Goal: Task Accomplishment & Management: Manage account settings

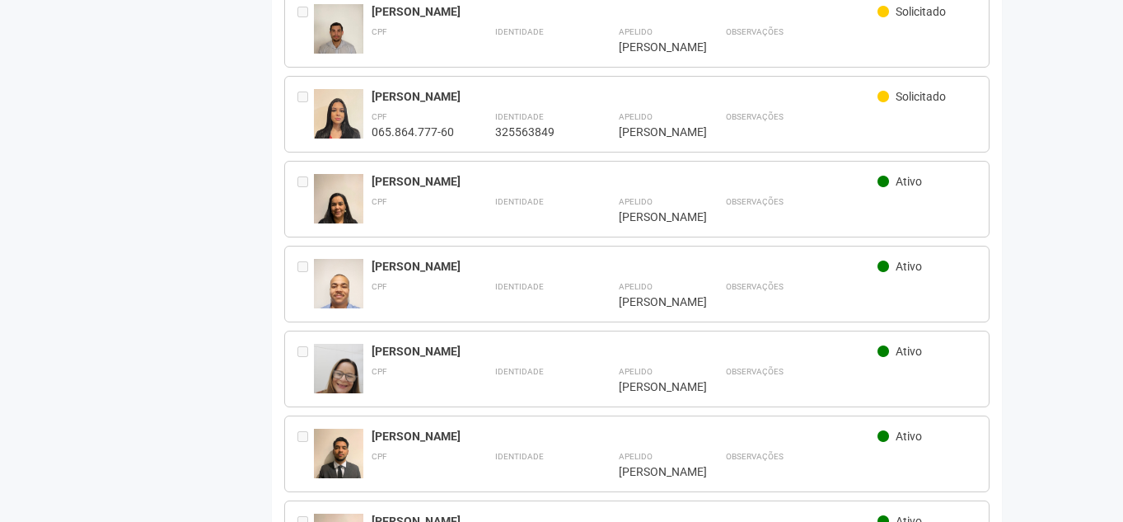
scroll to position [358, 0]
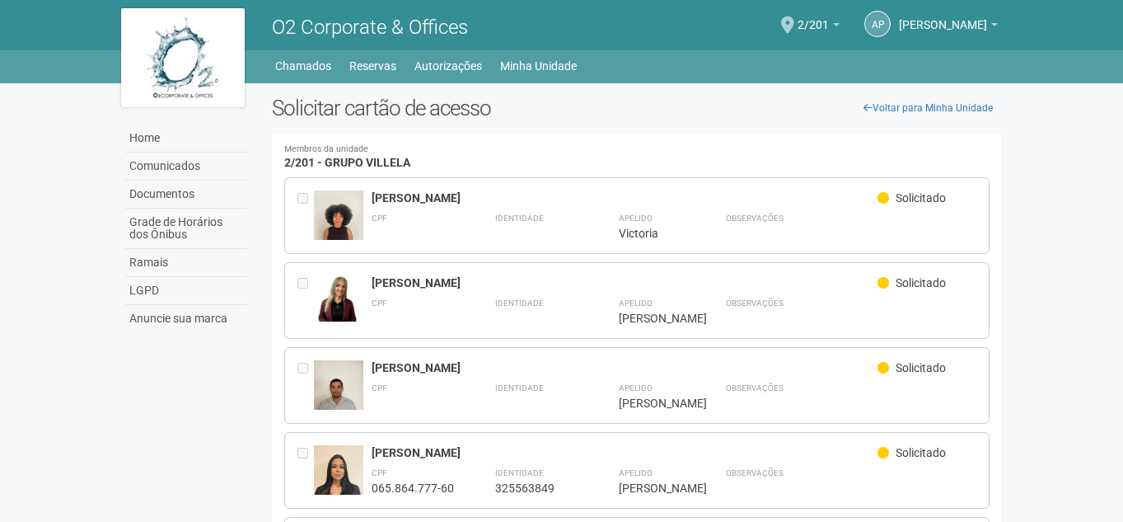
click at [354, 286] on img at bounding box center [338, 298] width 49 height 46
click at [562, 67] on link "Minha Unidade" at bounding box center [538, 65] width 77 height 23
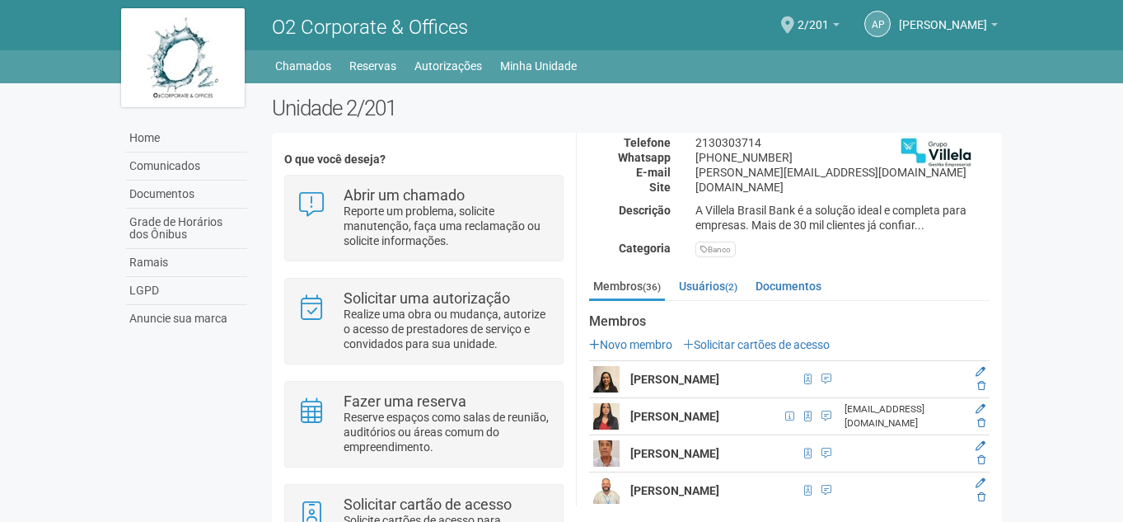
scroll to position [165, 0]
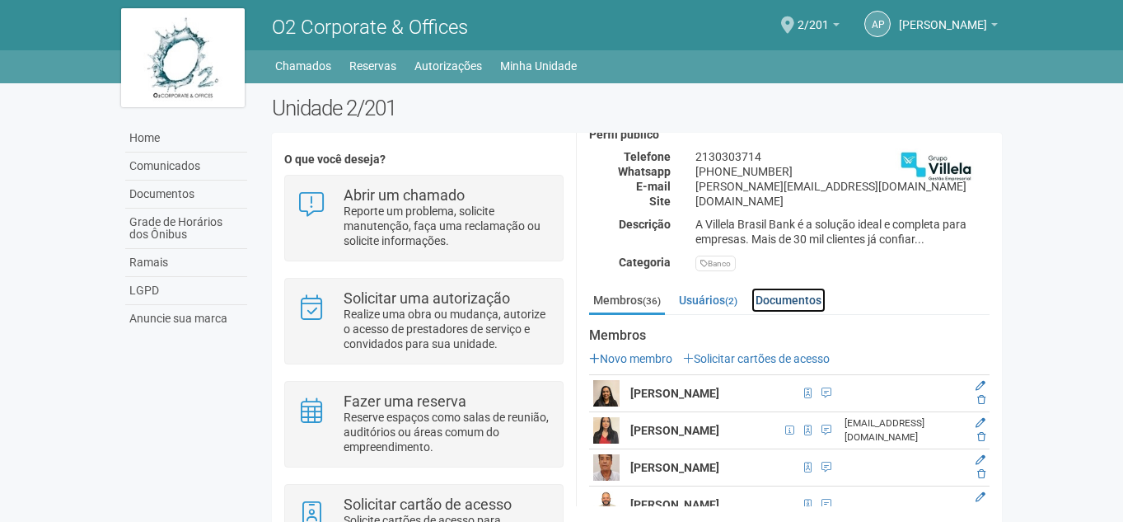
click at [804, 300] on link "Documentos" at bounding box center [789, 300] width 74 height 25
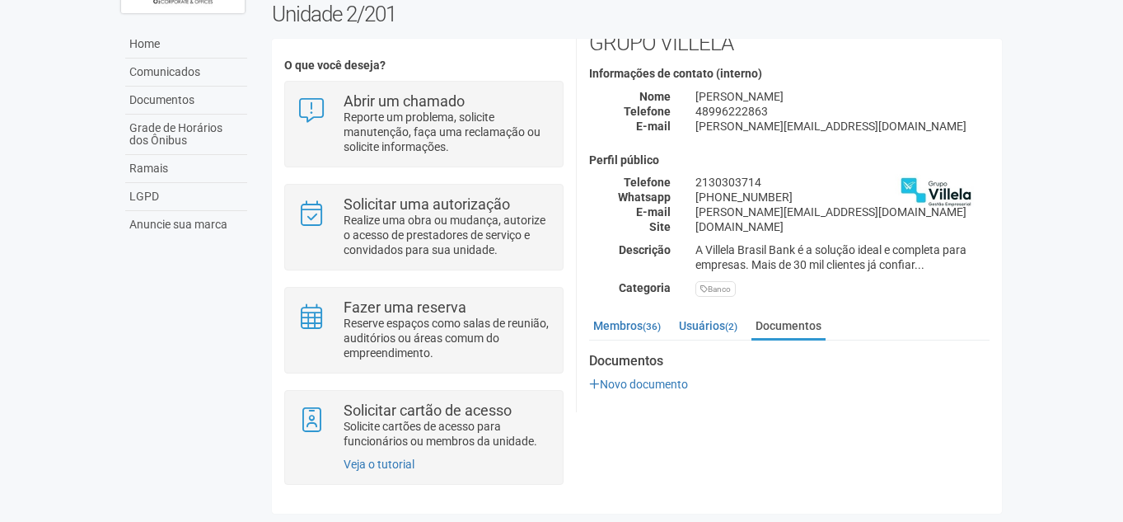
scroll to position [45, 0]
click at [725, 318] on link "Usuários (2)" at bounding box center [708, 326] width 67 height 25
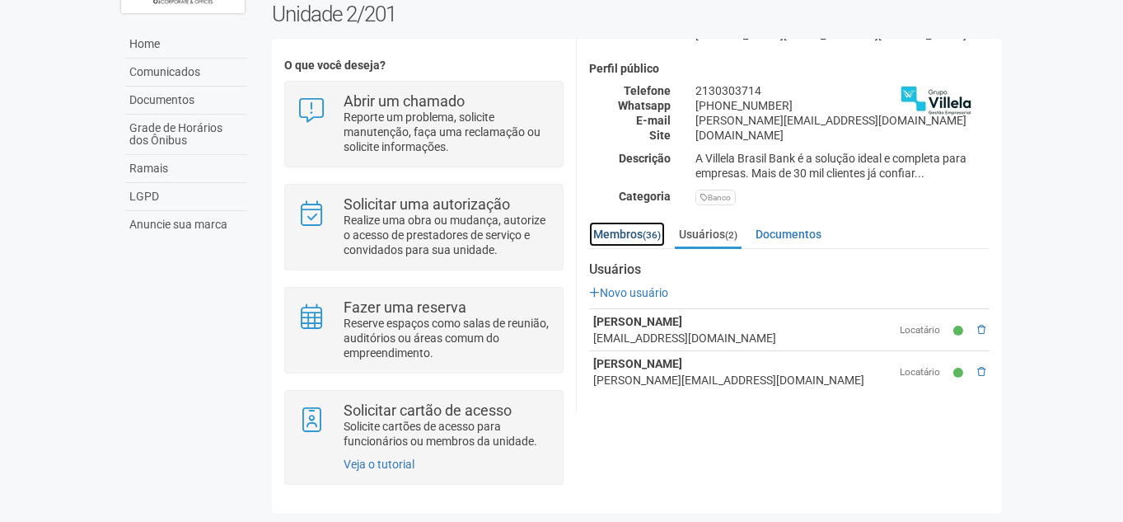
click at [652, 223] on link "Membros (36)" at bounding box center [627, 234] width 76 height 25
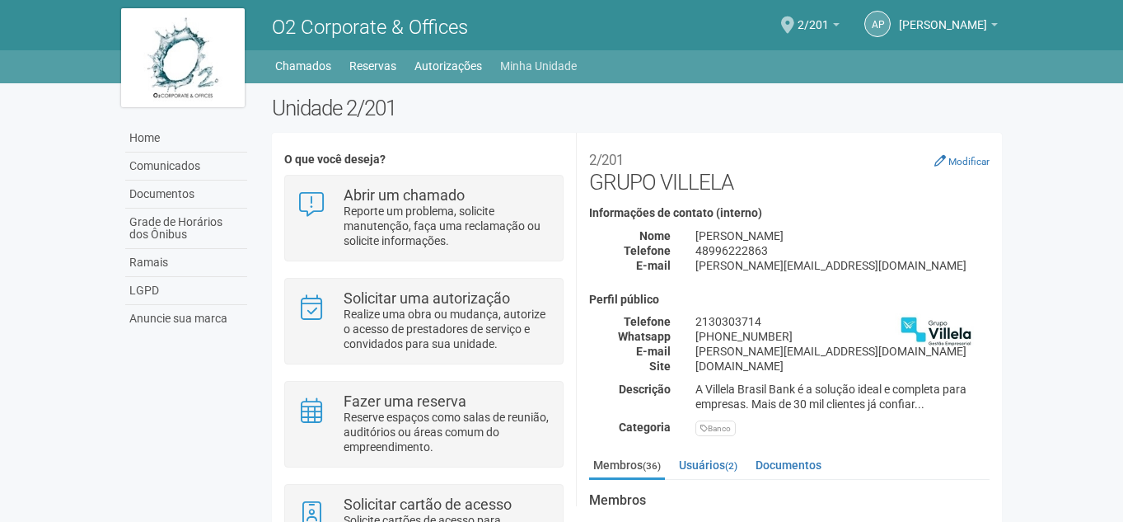
click at [524, 55] on div "Home Home Comunicados Documentos Grade de Horários dos Ônibus Ramais LGPD Anunc…" at bounding box center [562, 63] width 907 height 27
click at [523, 55] on link "Minha Unidade" at bounding box center [538, 65] width 77 height 23
click at [521, 62] on link "Minha Unidade" at bounding box center [538, 65] width 77 height 23
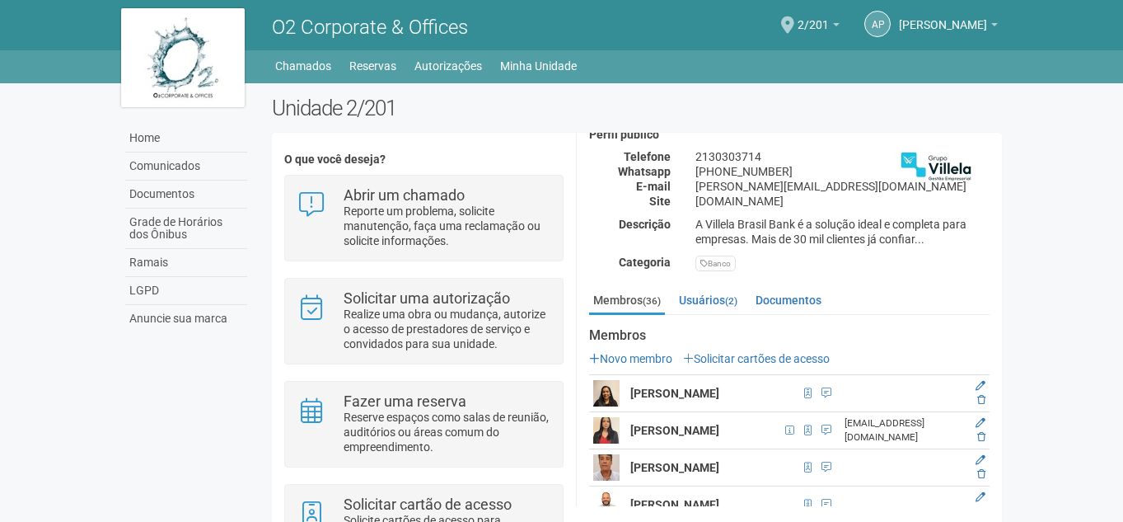
click at [720, 352] on link "Solicitar cartões de acesso" at bounding box center [756, 358] width 147 height 13
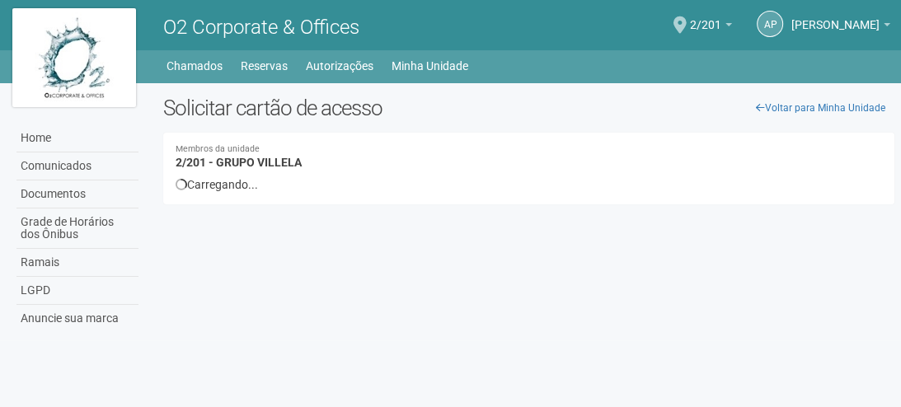
click at [444, 143] on div "Membros da unidade 2/201 - GRUPO VILLELA Carregando... Você precisa cadastrar o…" at bounding box center [528, 169] width 731 height 72
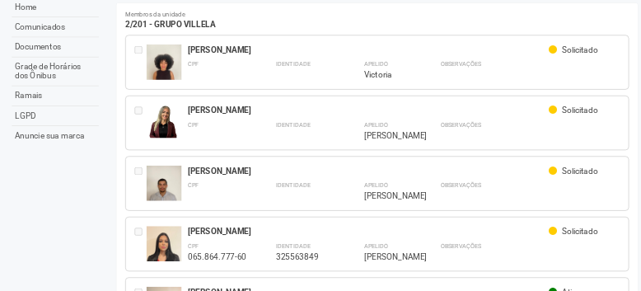
scroll to position [132, 0]
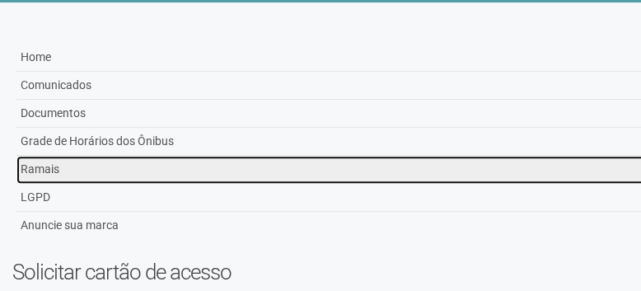
drag, startPoint x: 900, startPoint y: 3, endPoint x: 457, endPoint y: 292, distance: 528.3
click at [293, 162] on link "Ramais" at bounding box center [455, 170] width 878 height 28
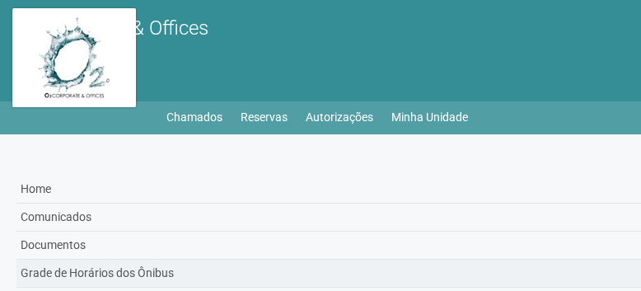
click at [218, 289] on html "Aguarde... O2 Corporate & Offices ap [PERSON_NAME] [PERSON_NAME] [PERSON_NAME][…" at bounding box center [320, 145] width 641 height 291
click at [429, 122] on link "Minha Unidade" at bounding box center [430, 117] width 77 height 23
click at [450, 119] on link "Minha Unidade" at bounding box center [430, 117] width 77 height 23
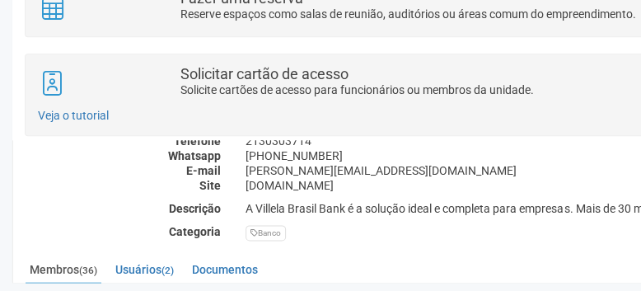
scroll to position [282, 0]
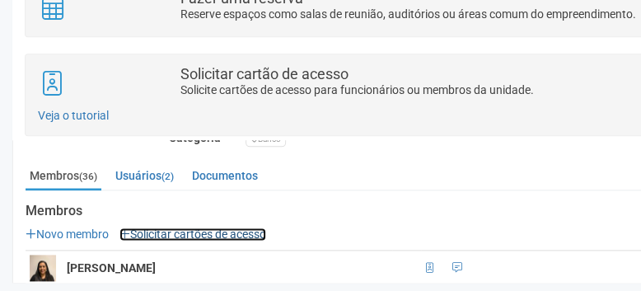
click at [166, 227] on link "Solicitar cartões de acesso" at bounding box center [193, 233] width 147 height 13
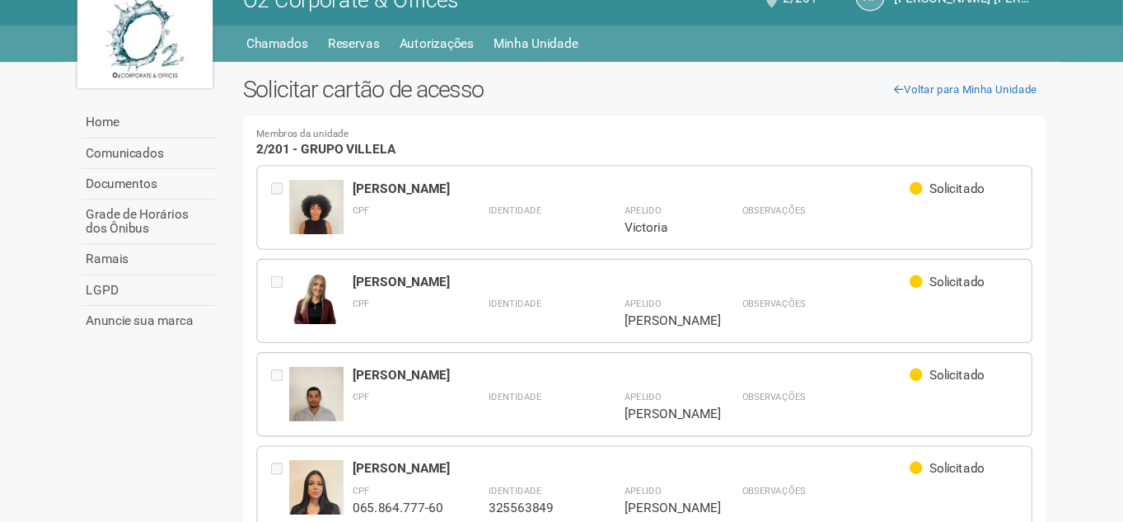
scroll to position [28, 0]
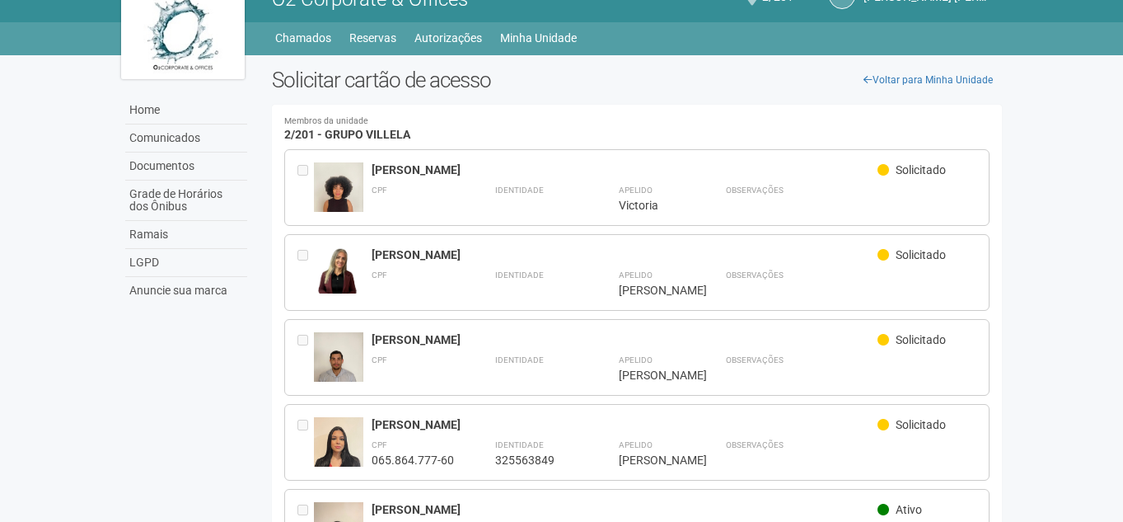
drag, startPoint x: 584, startPoint y: 1, endPoint x: 755, endPoint y: 115, distance: 206.2
